Goal: Task Accomplishment & Management: Complete application form

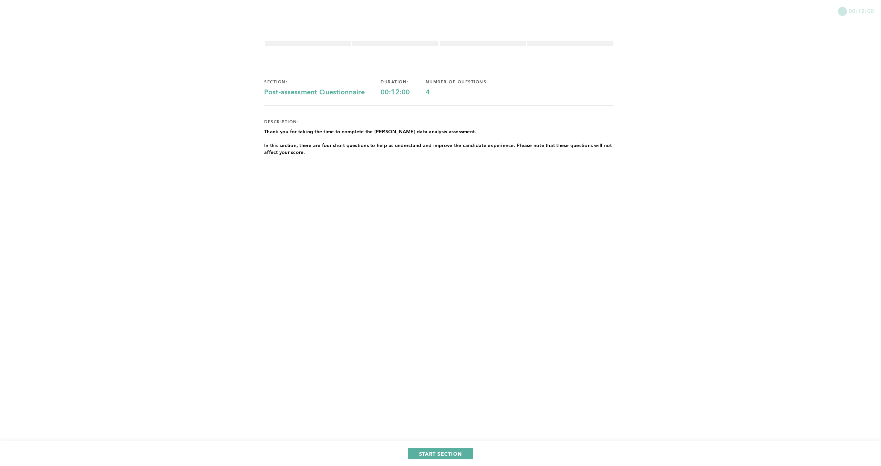
click at [442, 203] on div "00:12:00 section: Post-assessment Questionnaire duration: 00:12:00 number of qu…" at bounding box center [440, 233] width 881 height 466
click at [428, 453] on span "START SECTION" at bounding box center [440, 453] width 43 height 7
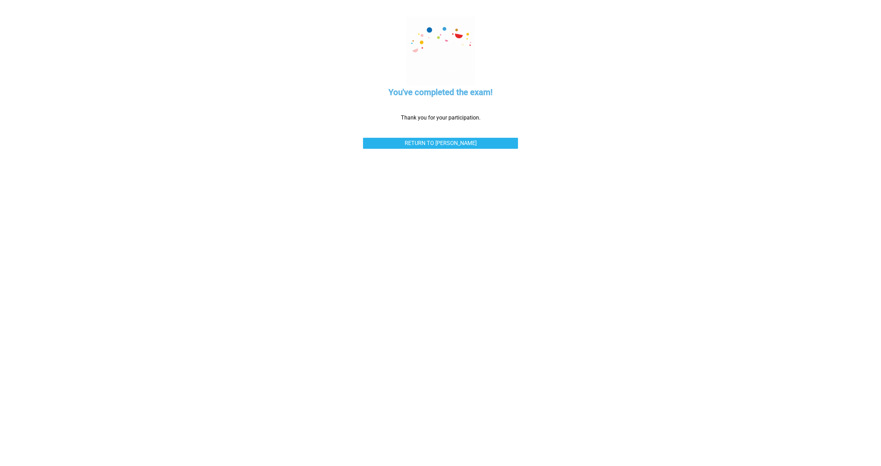
click at [84, 259] on div "Upload Status x You've completed the exam! Thank you for your participation. Re…" at bounding box center [440, 233] width 881 height 466
